Goal: Task Accomplishment & Management: Manage account settings

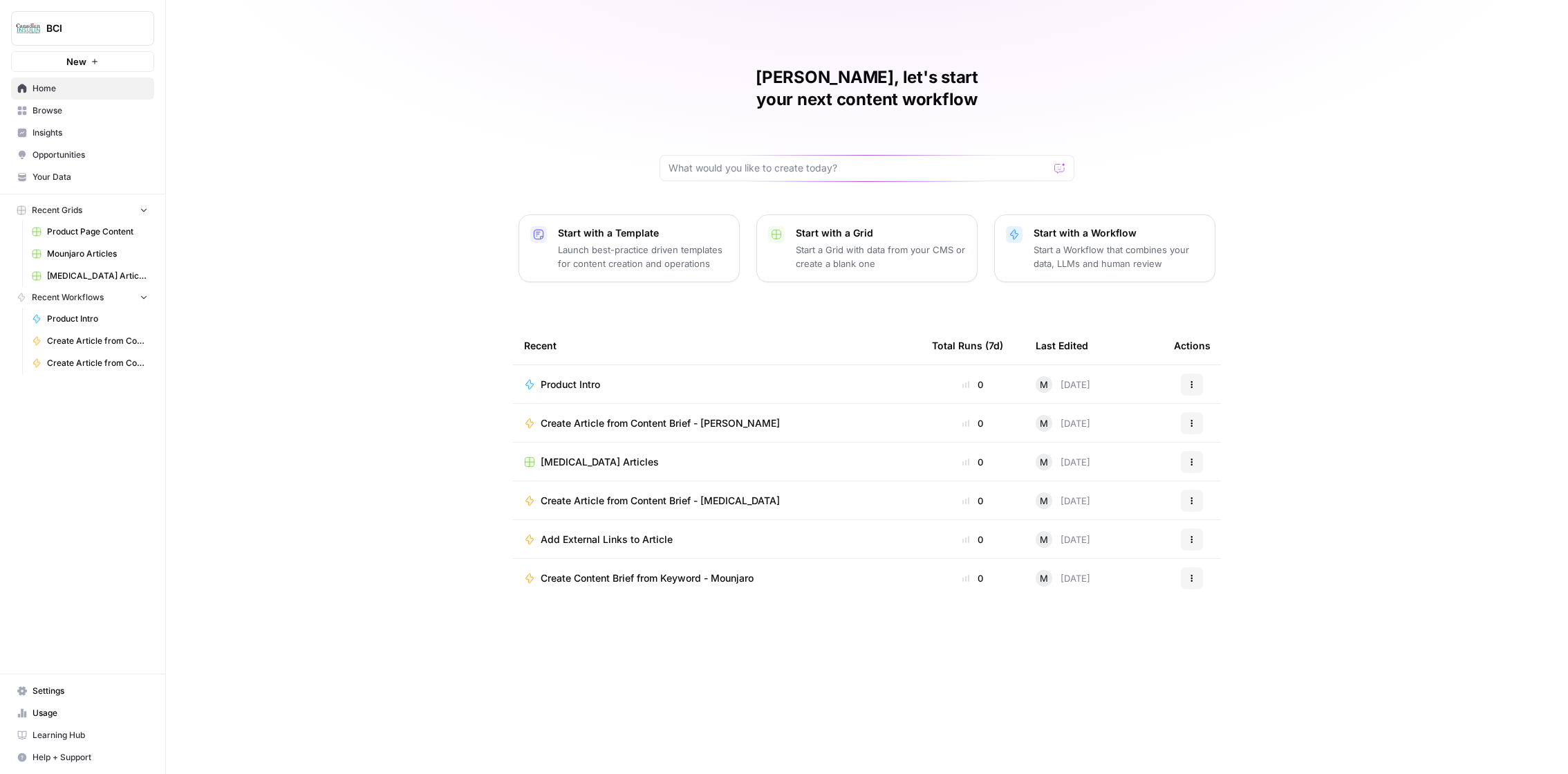
click at [68, 718] on span "Usage" at bounding box center [90, 712] width 115 height 12
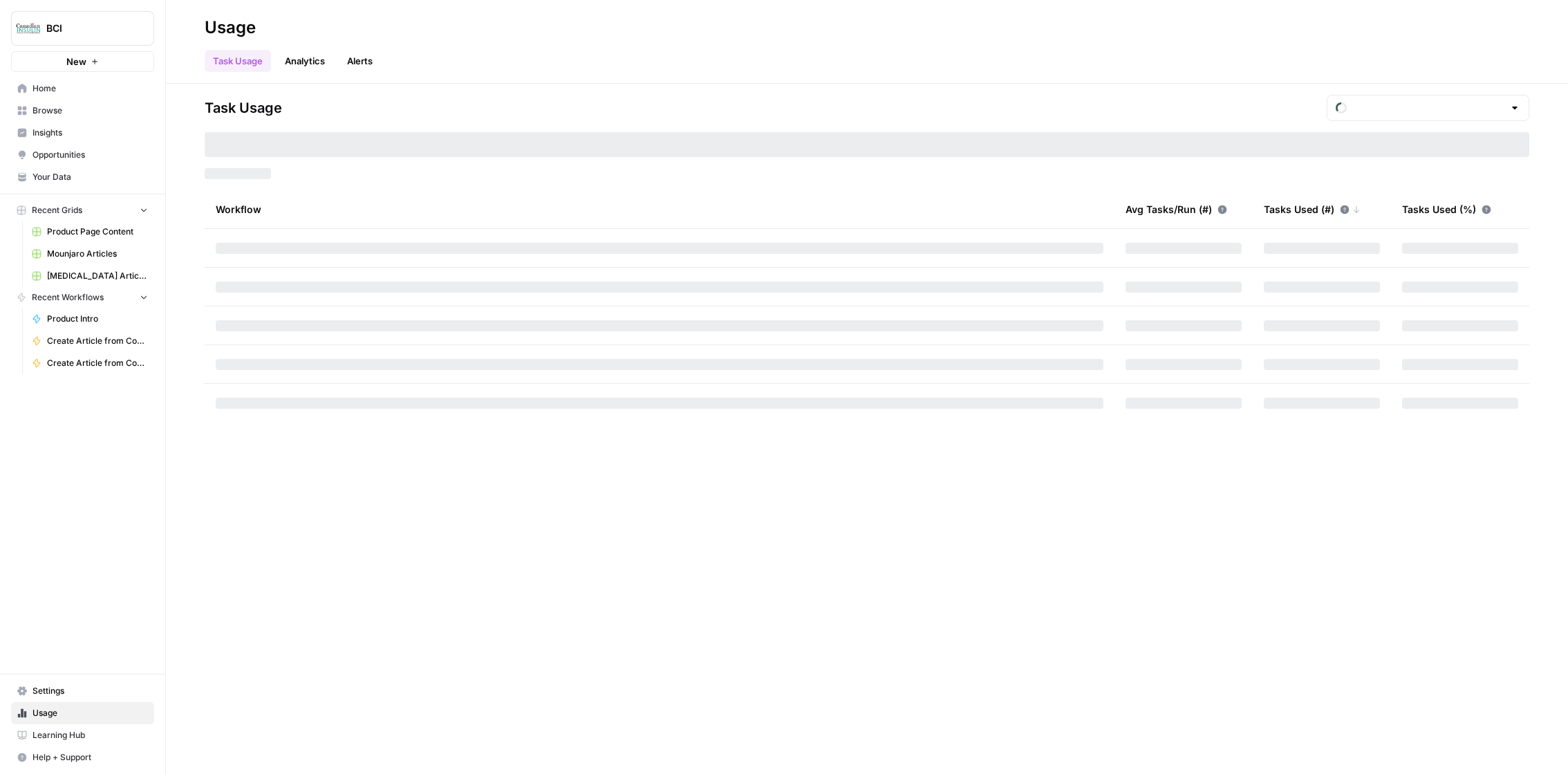
type input "October Included Tasks"
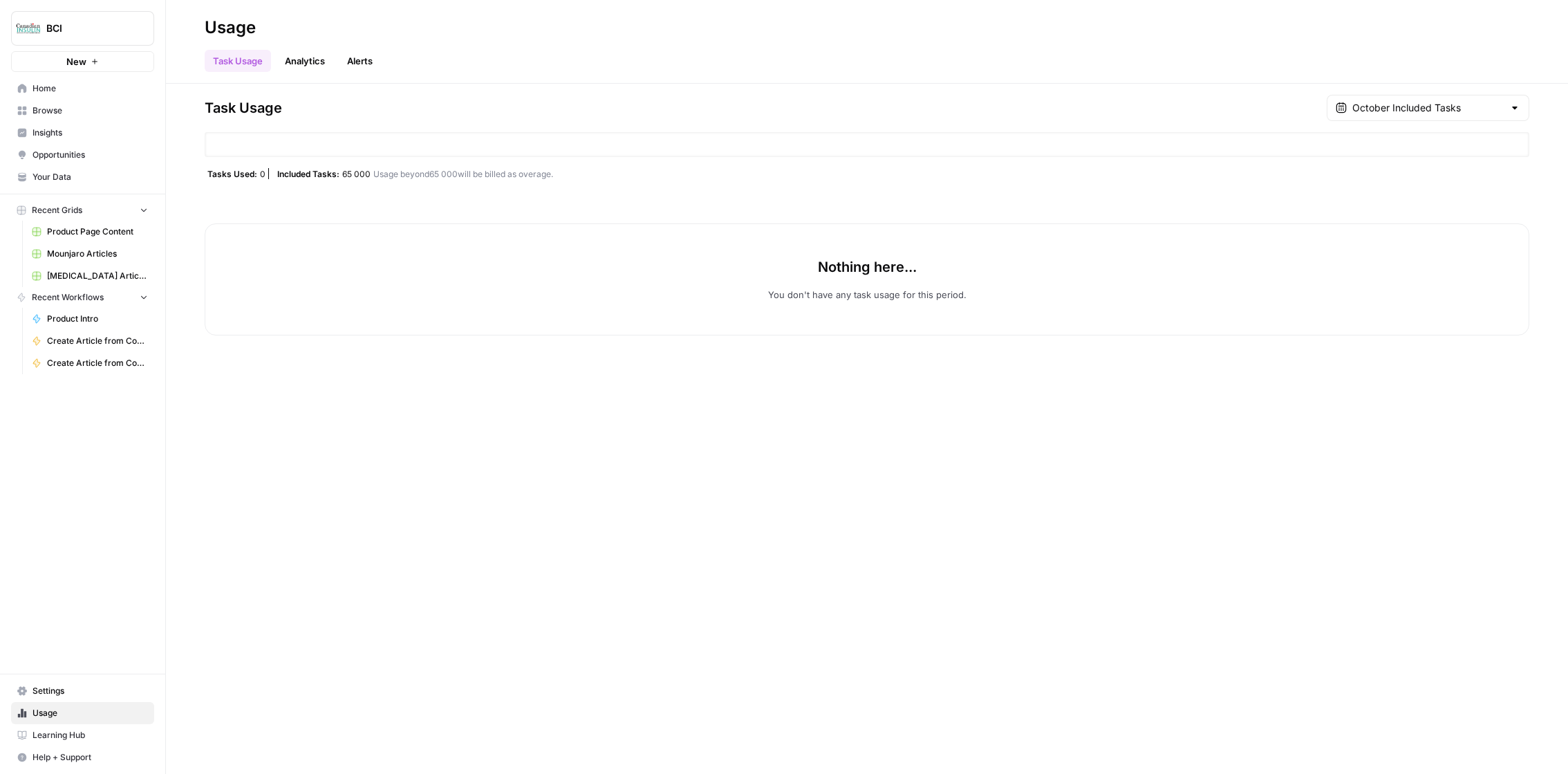
click at [78, 686] on link "Settings" at bounding box center [83, 691] width 143 height 22
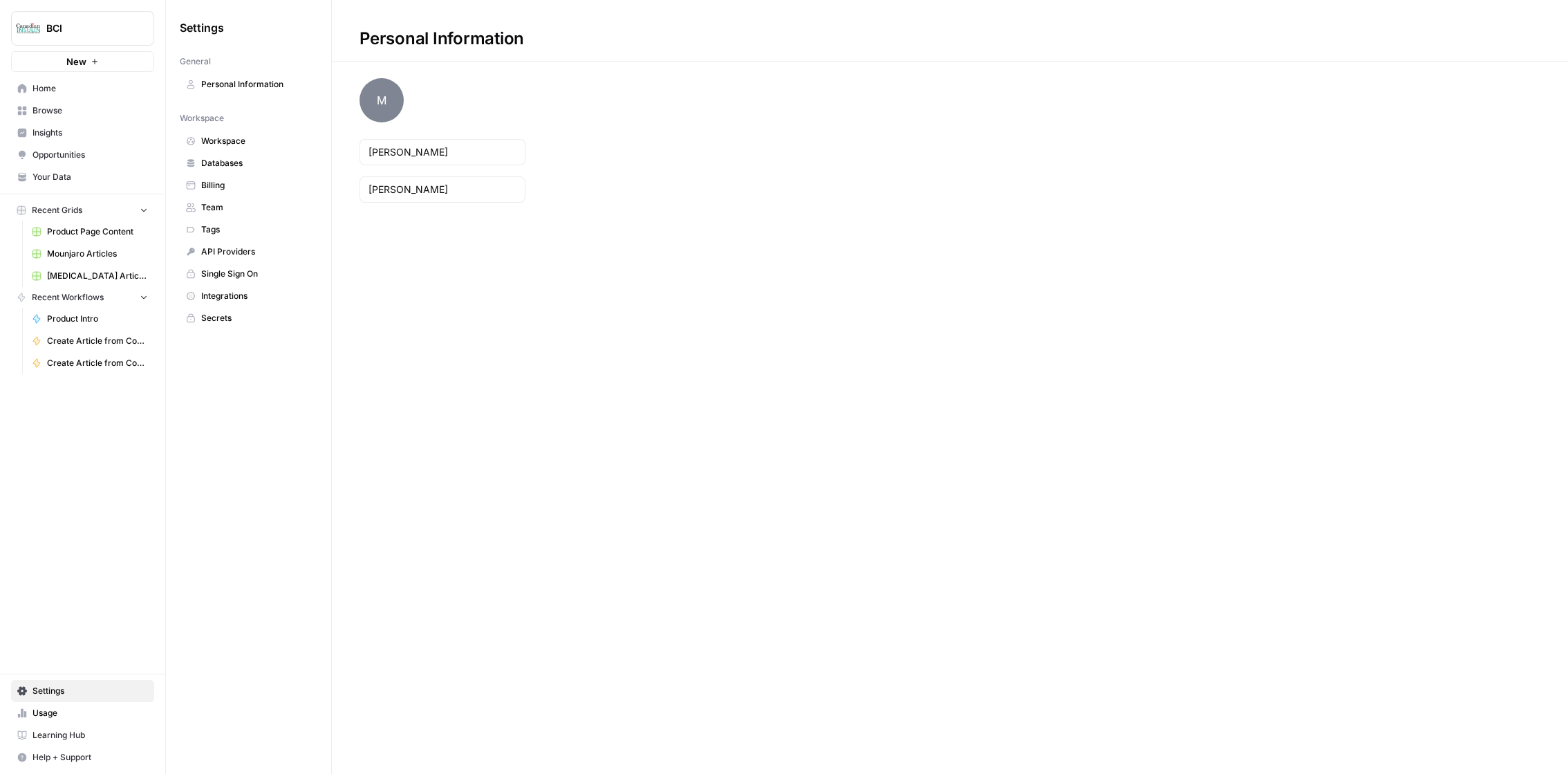
click at [268, 188] on span "Billing" at bounding box center [256, 185] width 110 height 12
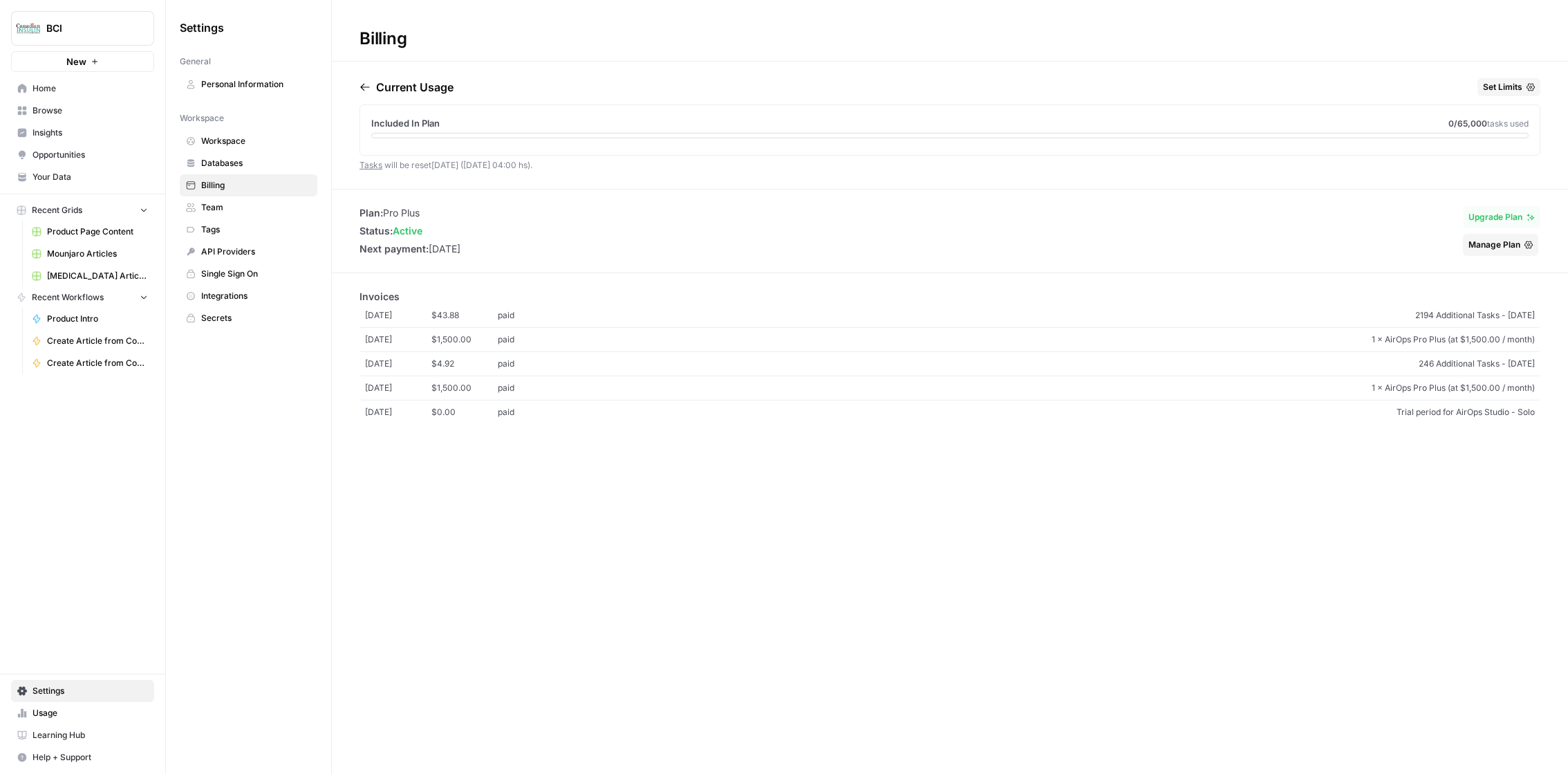
click at [1497, 88] on span "Set Limits" at bounding box center [1502, 87] width 40 height 12
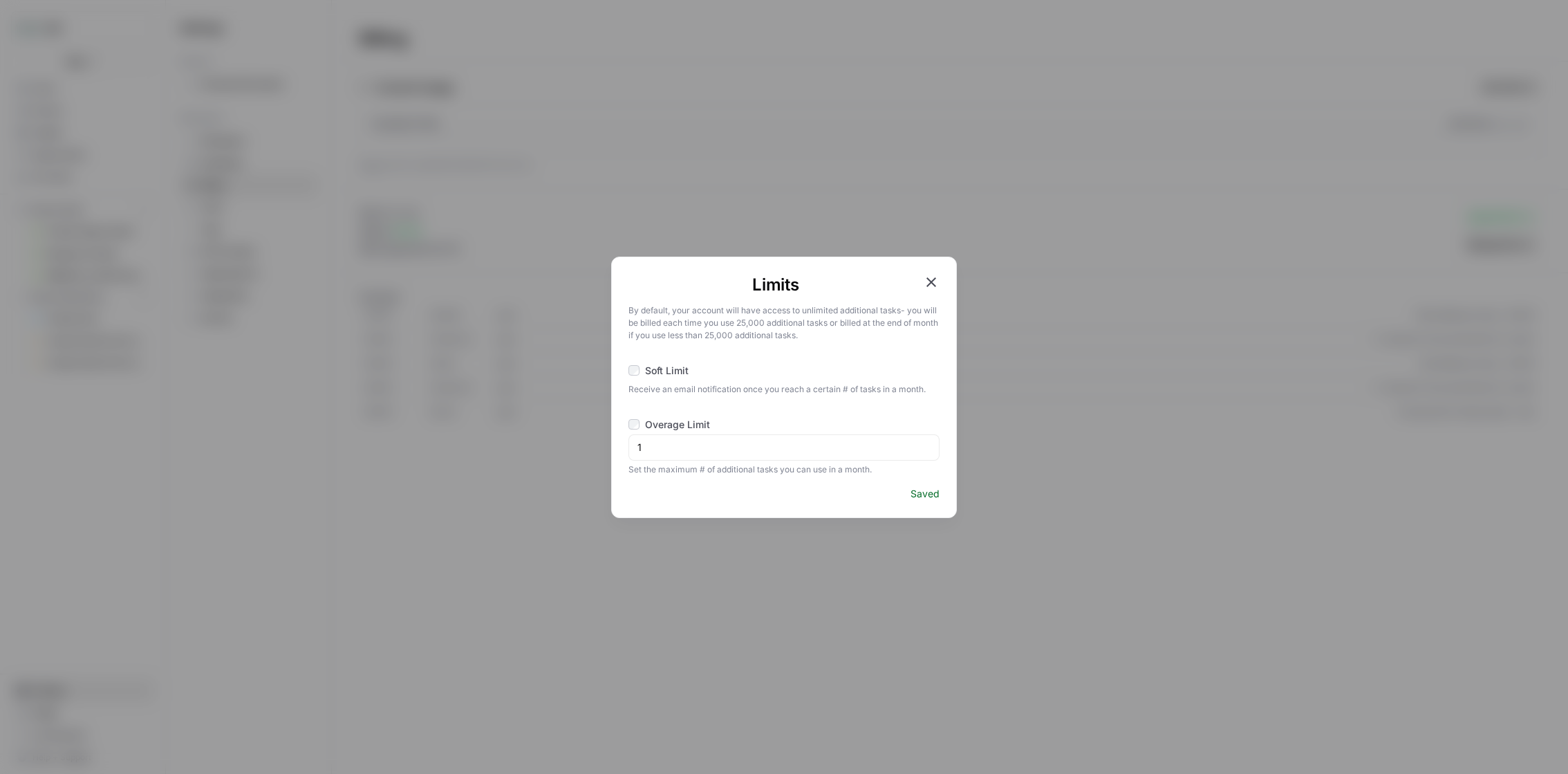
click at [940, 280] on div "Limits By default, your account will have access to unlimited additional tasks …" at bounding box center [784, 387] width 346 height 262
click at [930, 279] on icon "button" at bounding box center [931, 282] width 16 height 16
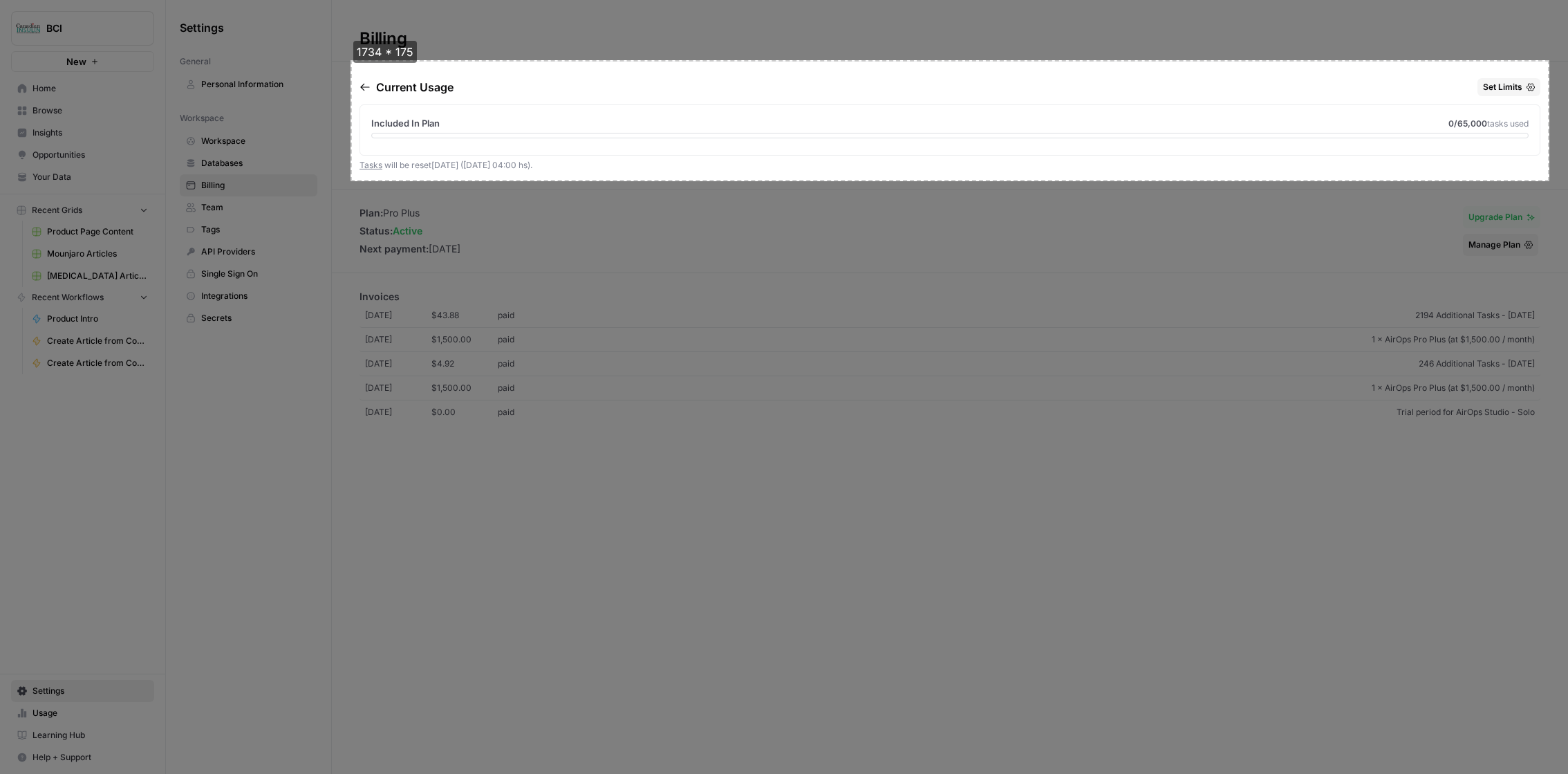
drag, startPoint x: 351, startPoint y: 60, endPoint x: 1549, endPoint y: 183, distance: 1204.3
click at [1549, 183] on div "1734 * 175 copy cancel save" at bounding box center [784, 387] width 1568 height 774
click at [323, 126] on button "copy" at bounding box center [325, 126] width 36 height 18
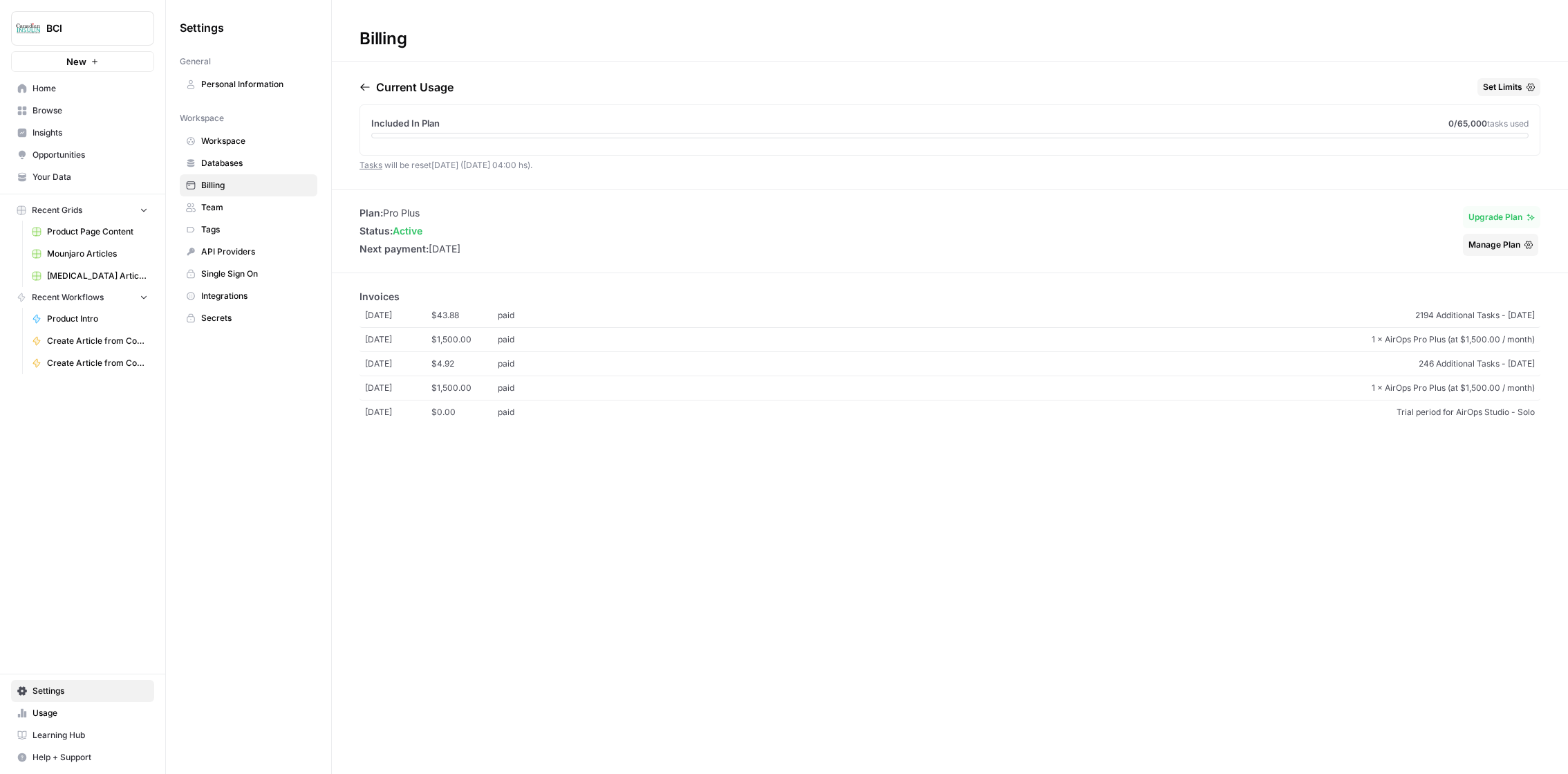
click at [71, 708] on span "Usage" at bounding box center [90, 712] width 115 height 12
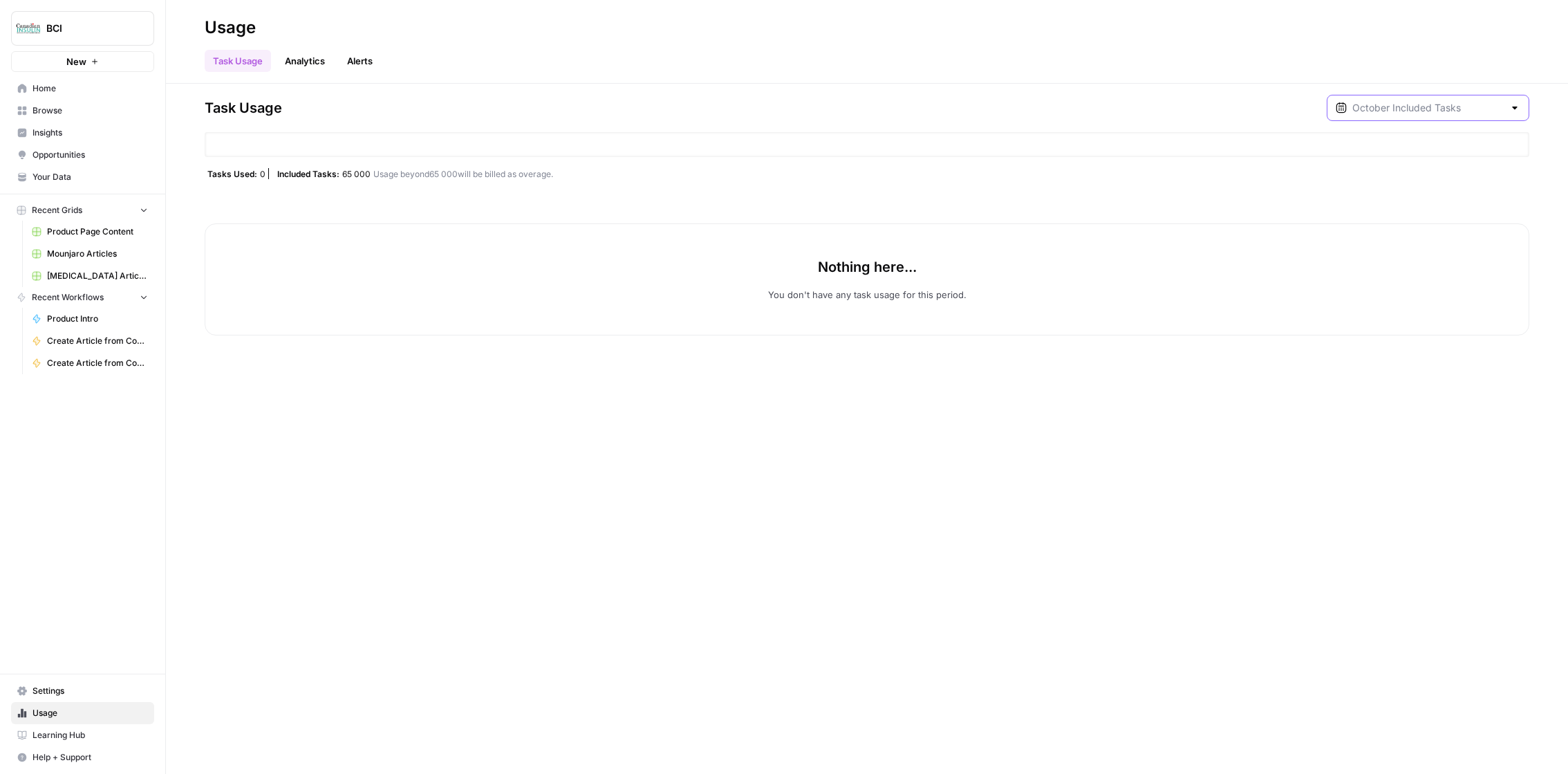
click at [1396, 111] on input "text" at bounding box center [1428, 108] width 152 height 14
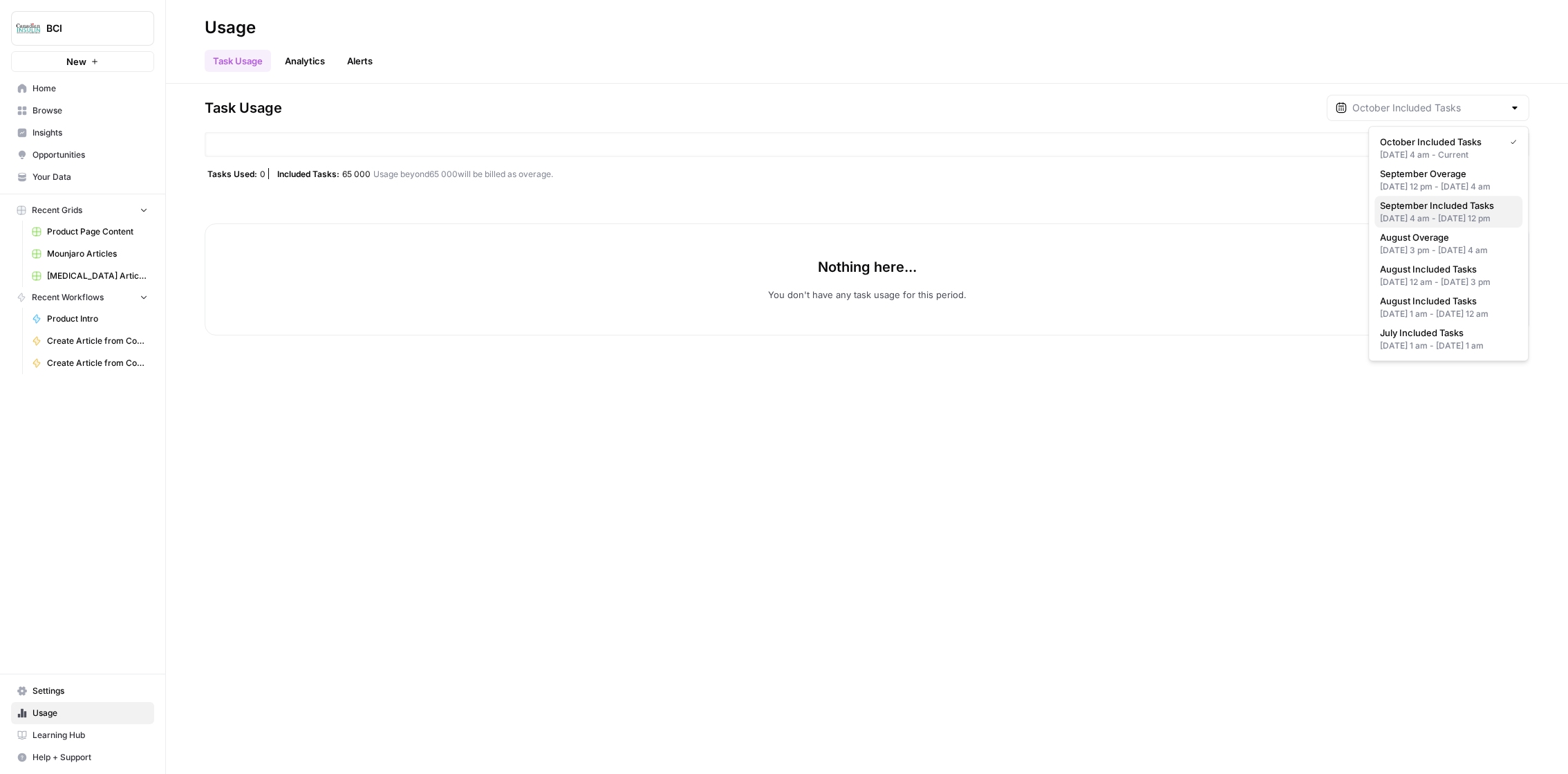
click at [1420, 212] on span "September Included Tasks" at bounding box center [1446, 205] width 131 height 14
type input "September Included Tasks"
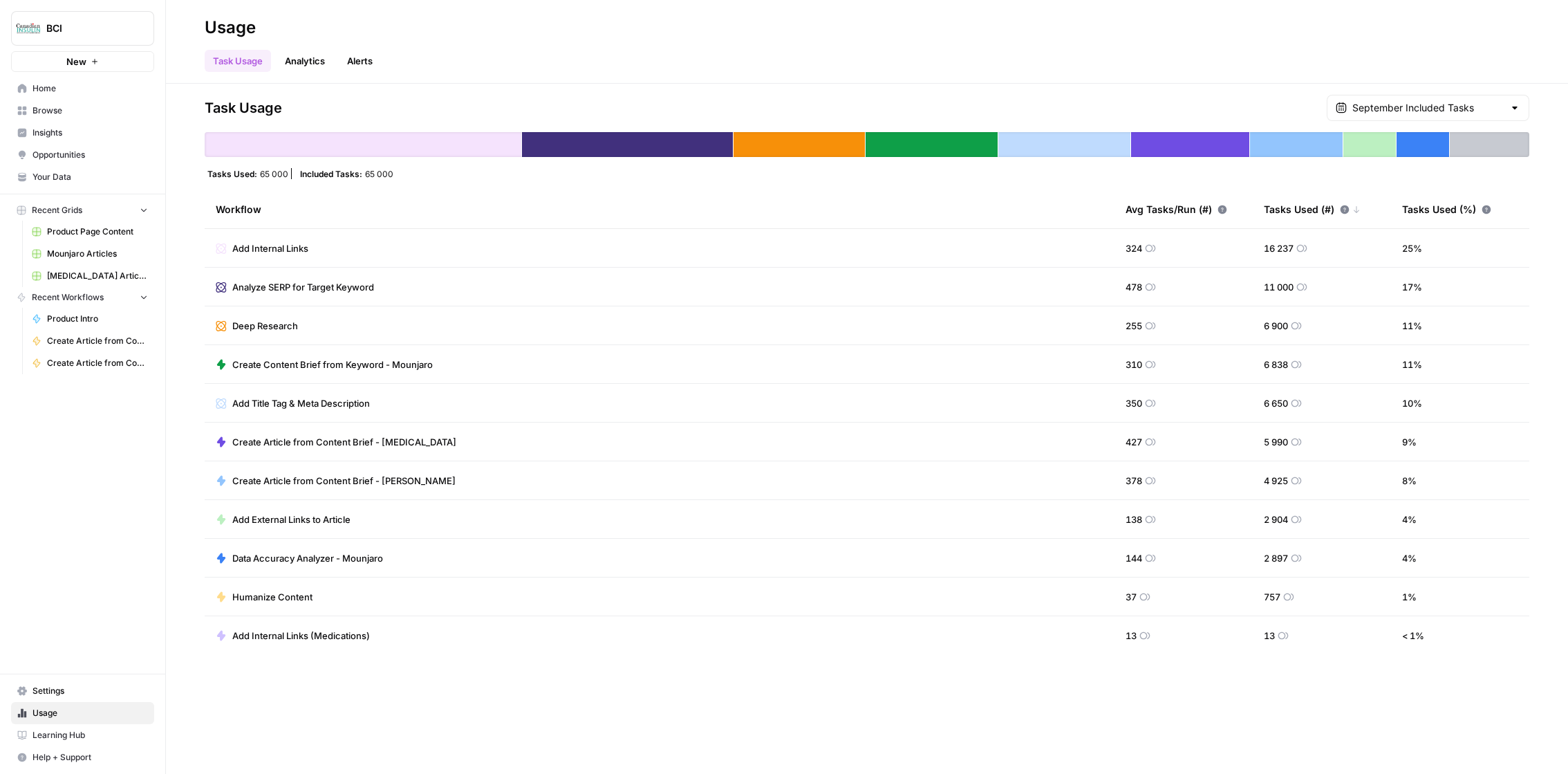
click at [1444, 101] on div "659 Tasks. Includes apps using less than 1% of total and AirOps AI services." at bounding box center [1451, 105] width 184 height 22
